Goal: Entertainment & Leisure: Browse casually

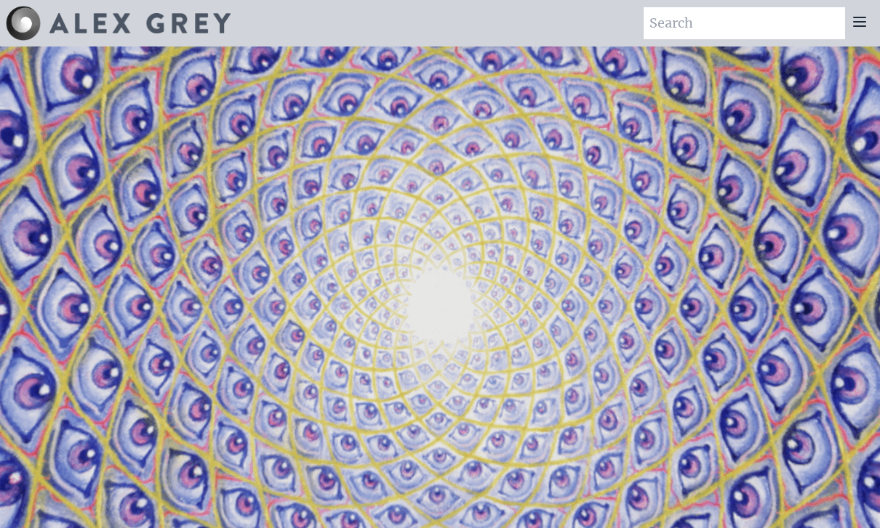
click at [856, 22] on icon at bounding box center [859, 21] width 12 height 9
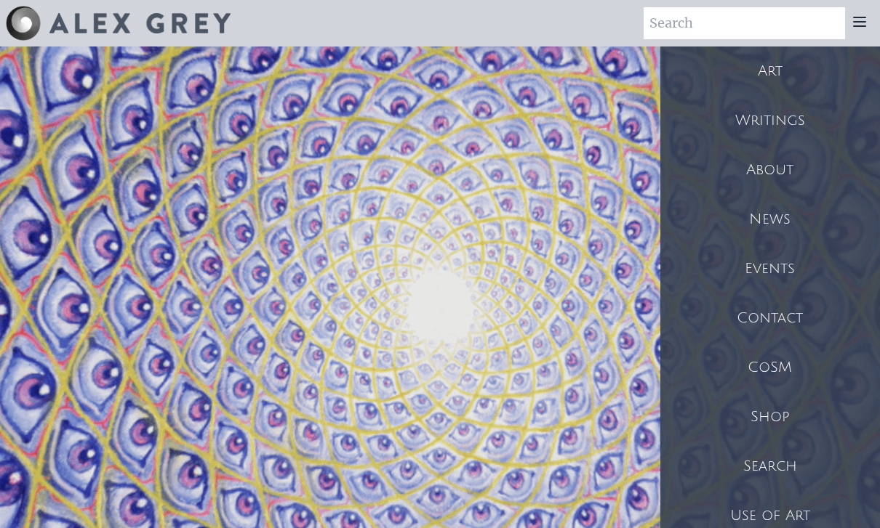
click at [791, 76] on div "Art" at bounding box center [770, 71] width 220 height 49
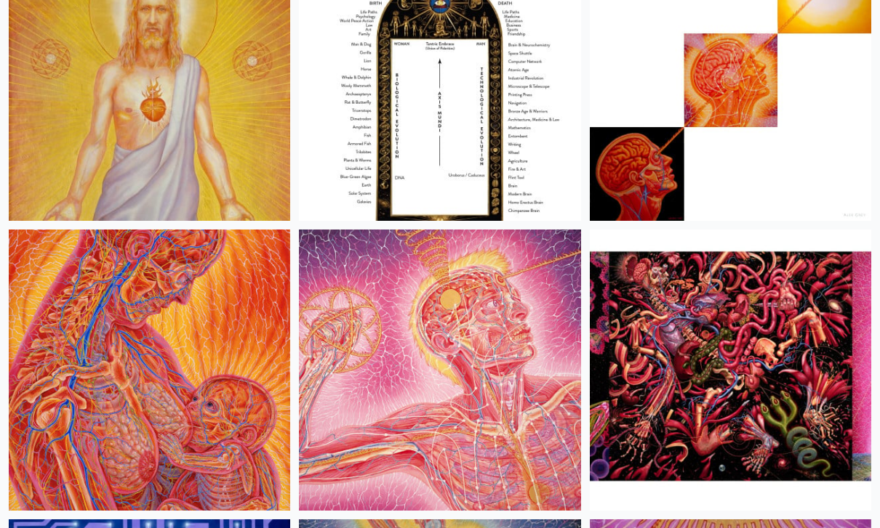
scroll to position [26059, 0]
click at [550, 303] on img at bounding box center [439, 370] width 281 height 281
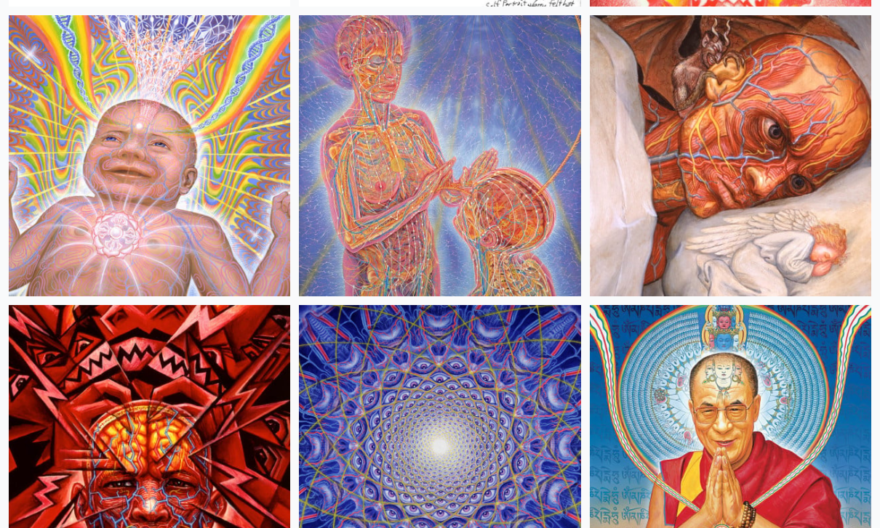
scroll to position [21051, 0]
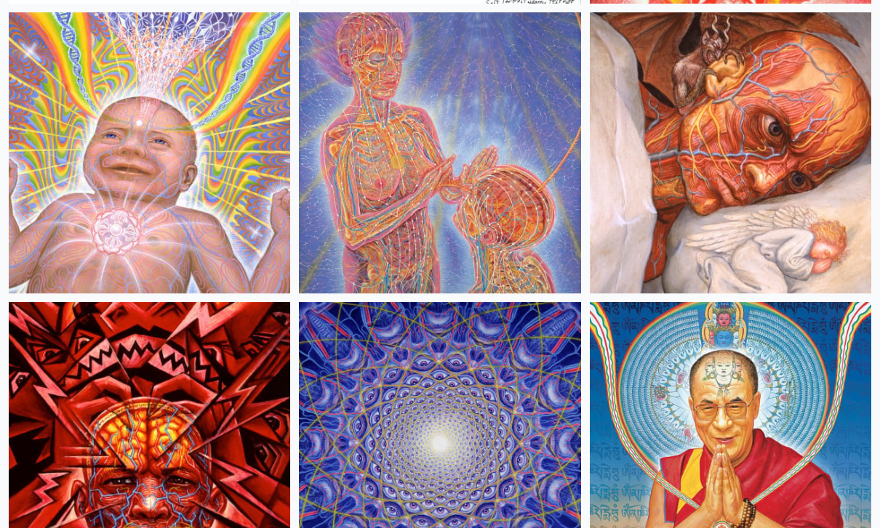
click at [565, 370] on img at bounding box center [439, 442] width 281 height 281
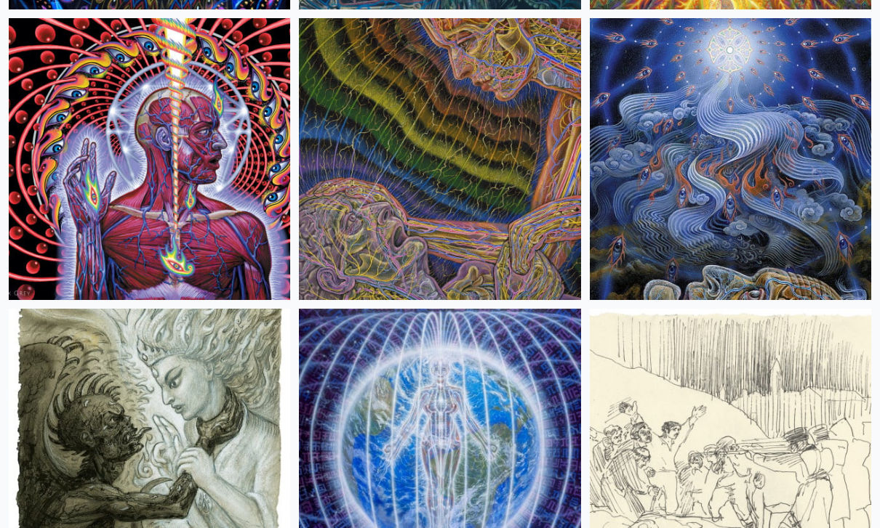
scroll to position [15524, 0]
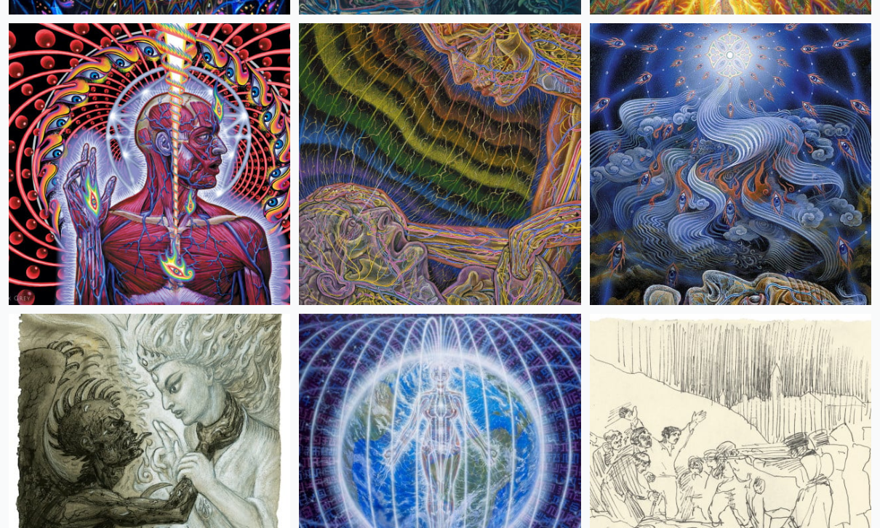
click at [218, 159] on img at bounding box center [149, 163] width 281 height 281
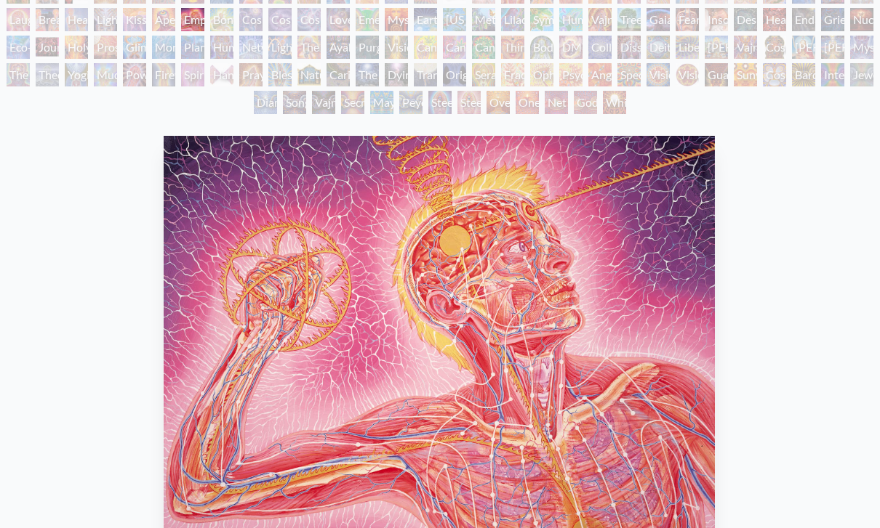
scroll to position [47, 0]
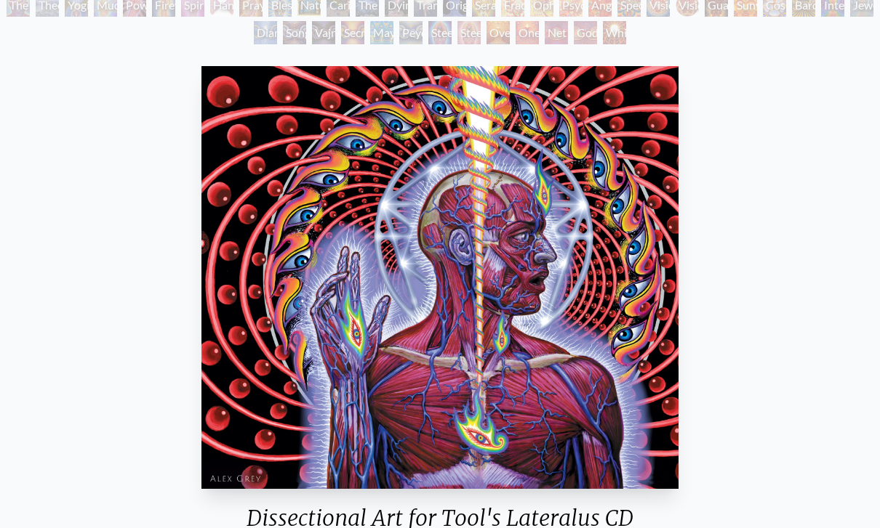
scroll to position [185, 0]
